Goal: Navigation & Orientation: Find specific page/section

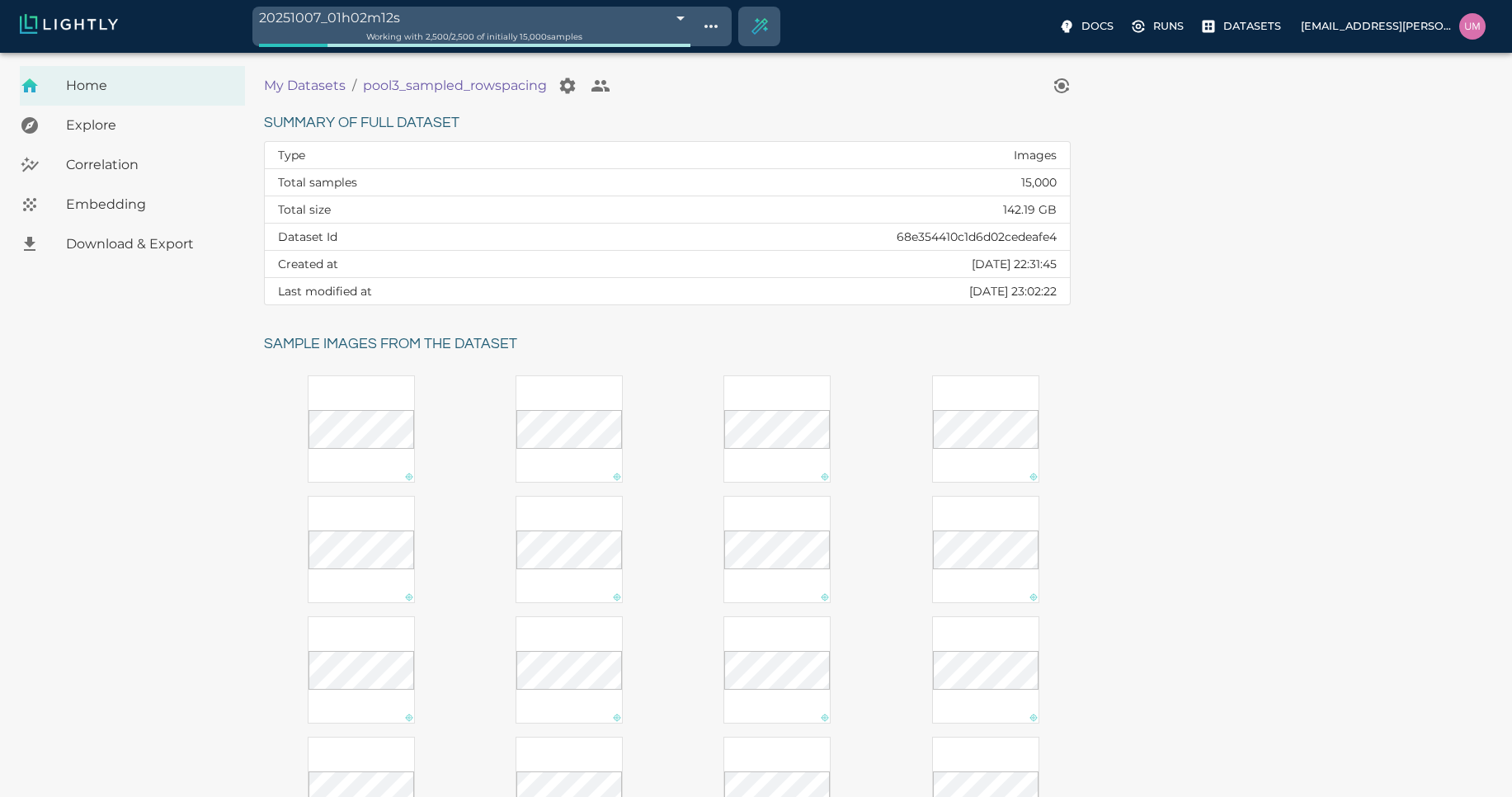
click at [302, 92] on p "My Datasets" at bounding box center [305, 85] width 82 height 20
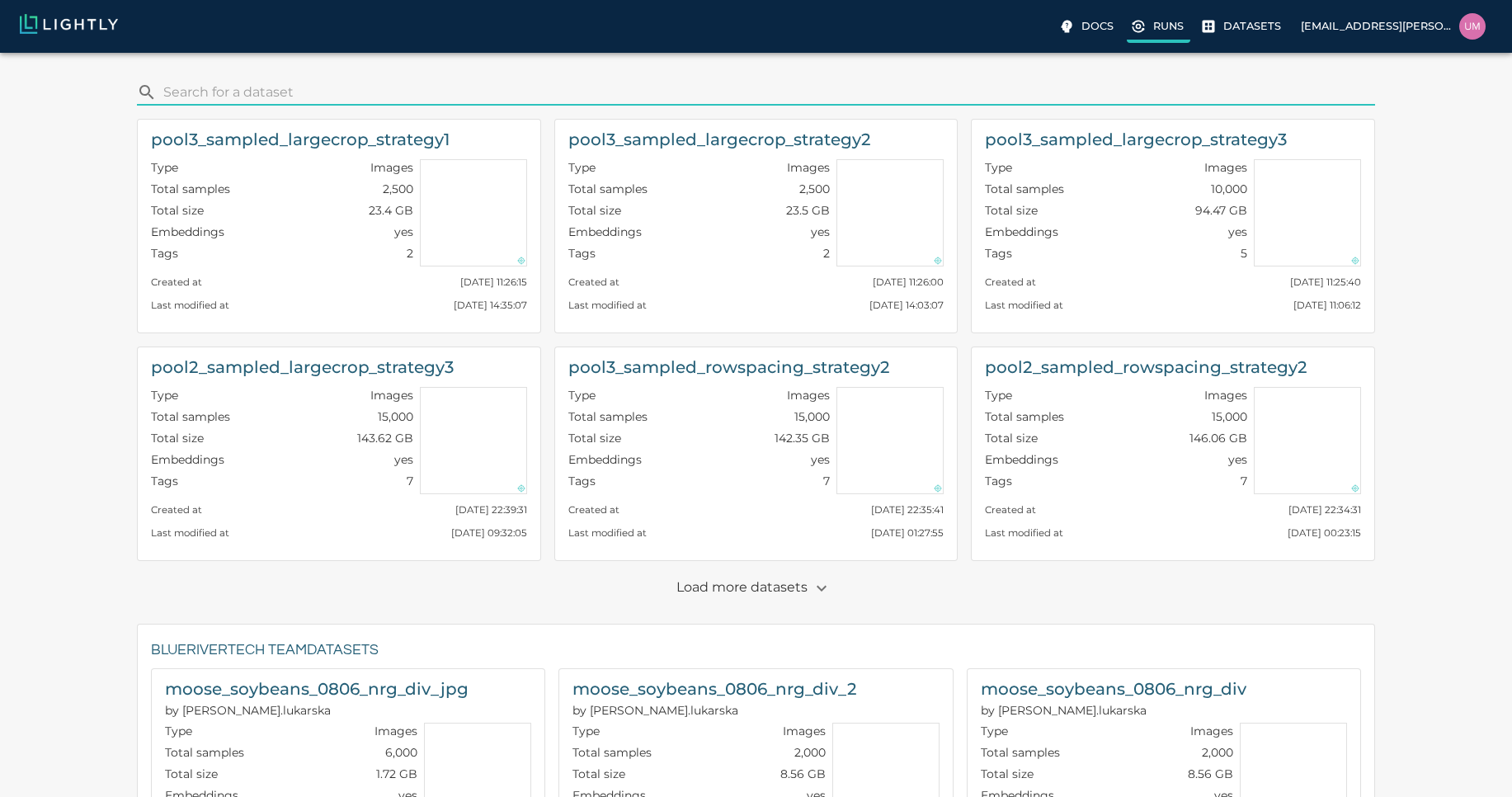
click at [1160, 34] on label "Runs" at bounding box center [1158, 28] width 64 height 29
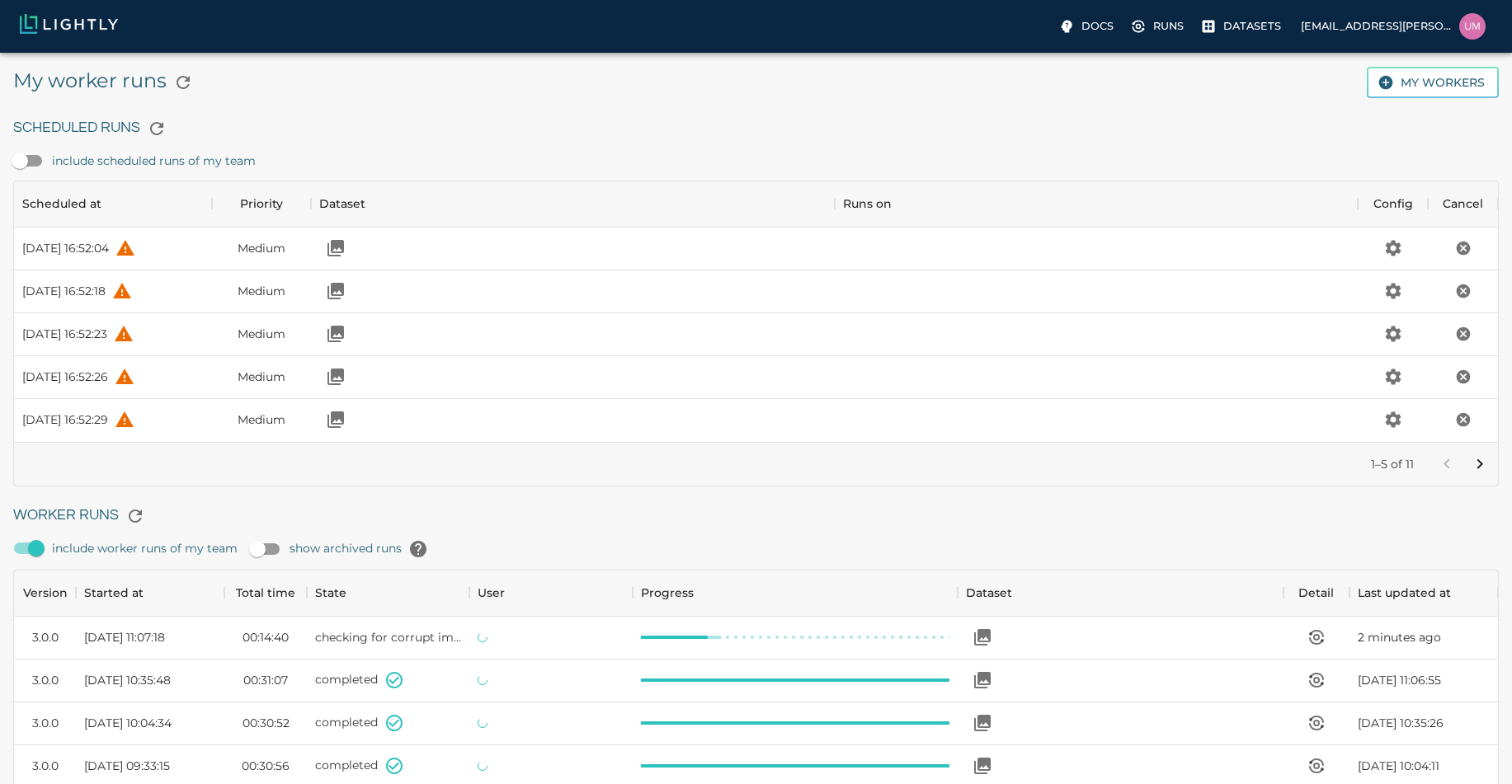
scroll to position [1105, 1471]
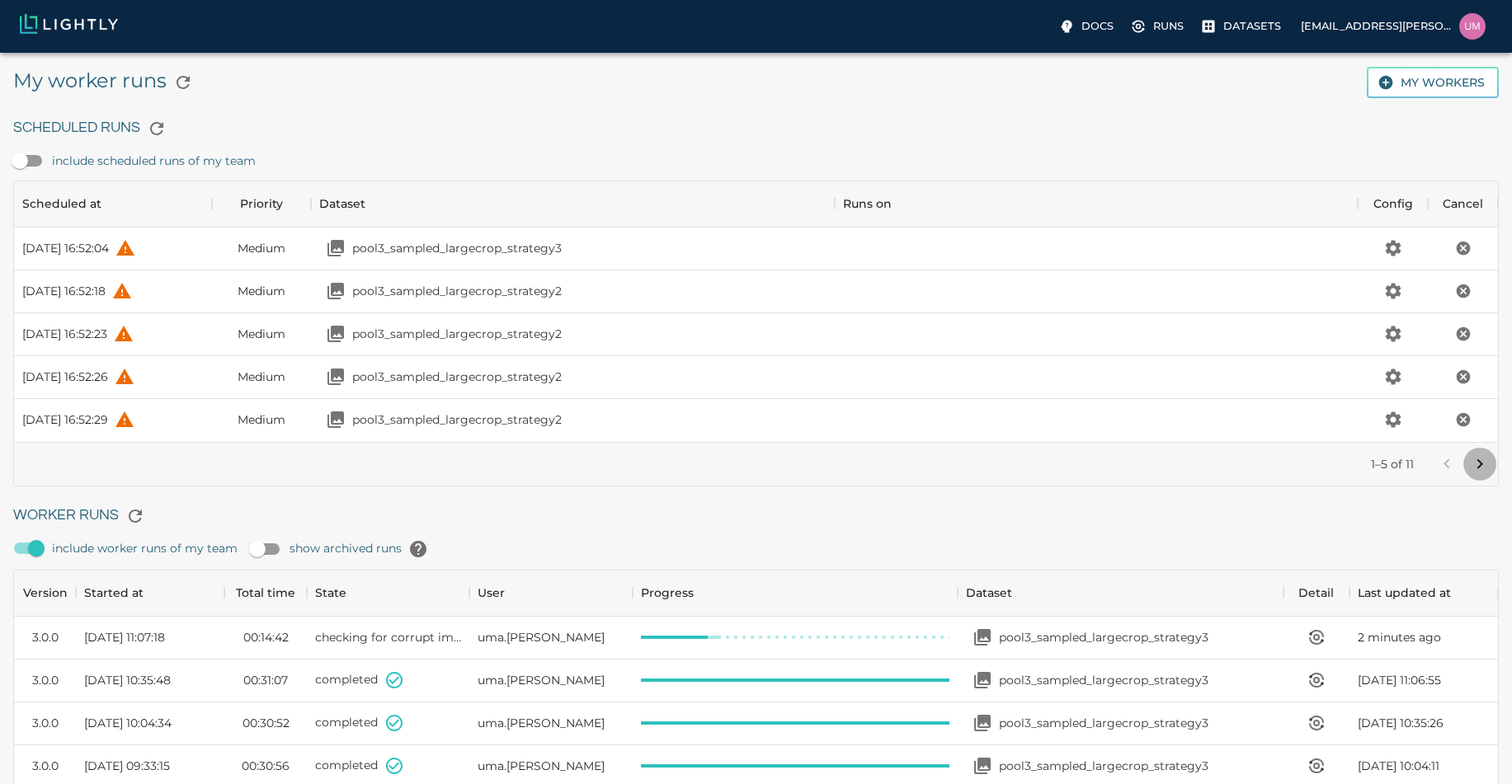
click at [1476, 461] on icon "Go to next page" at bounding box center [1479, 463] width 20 height 20
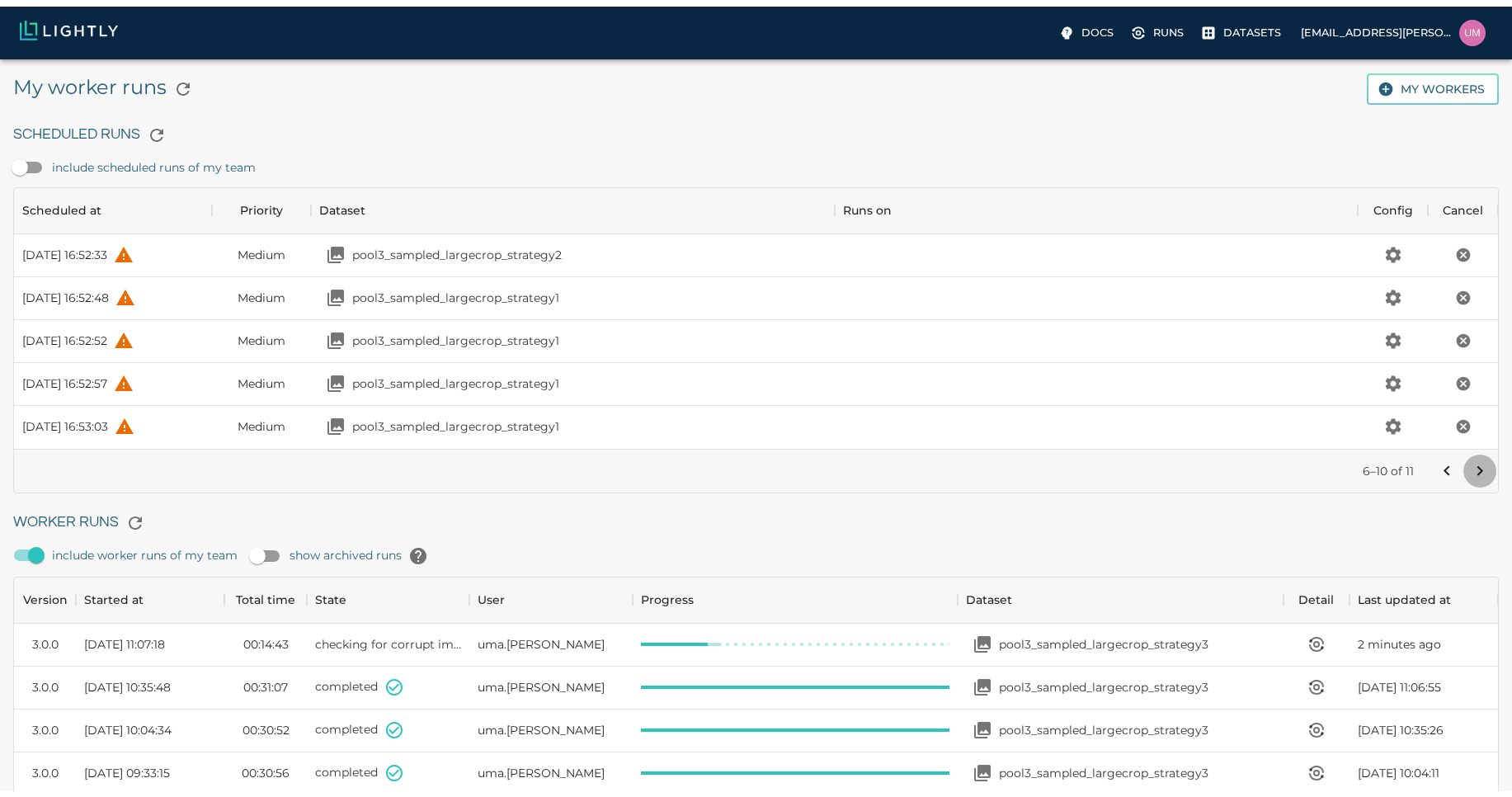
scroll to position [77, 1471]
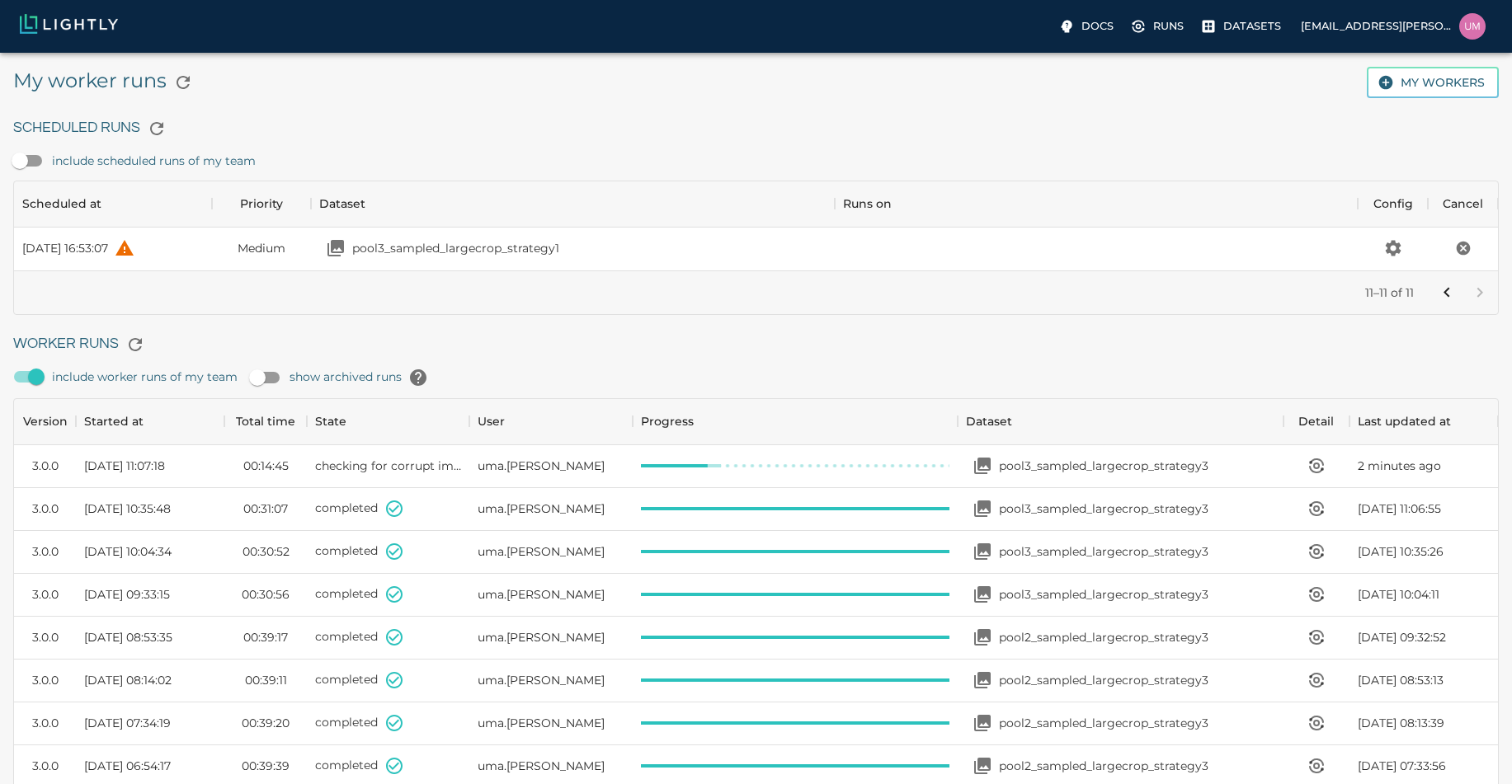
click at [1230, 45] on div "Docs Runs Datasets [EMAIL_ADDRESS][PERSON_NAME][DOMAIN_NAME]" at bounding box center [756, 27] width 1512 height 53
click at [1250, 29] on p "Datasets" at bounding box center [1252, 26] width 58 height 15
